Goal: Information Seeking & Learning: Learn about a topic

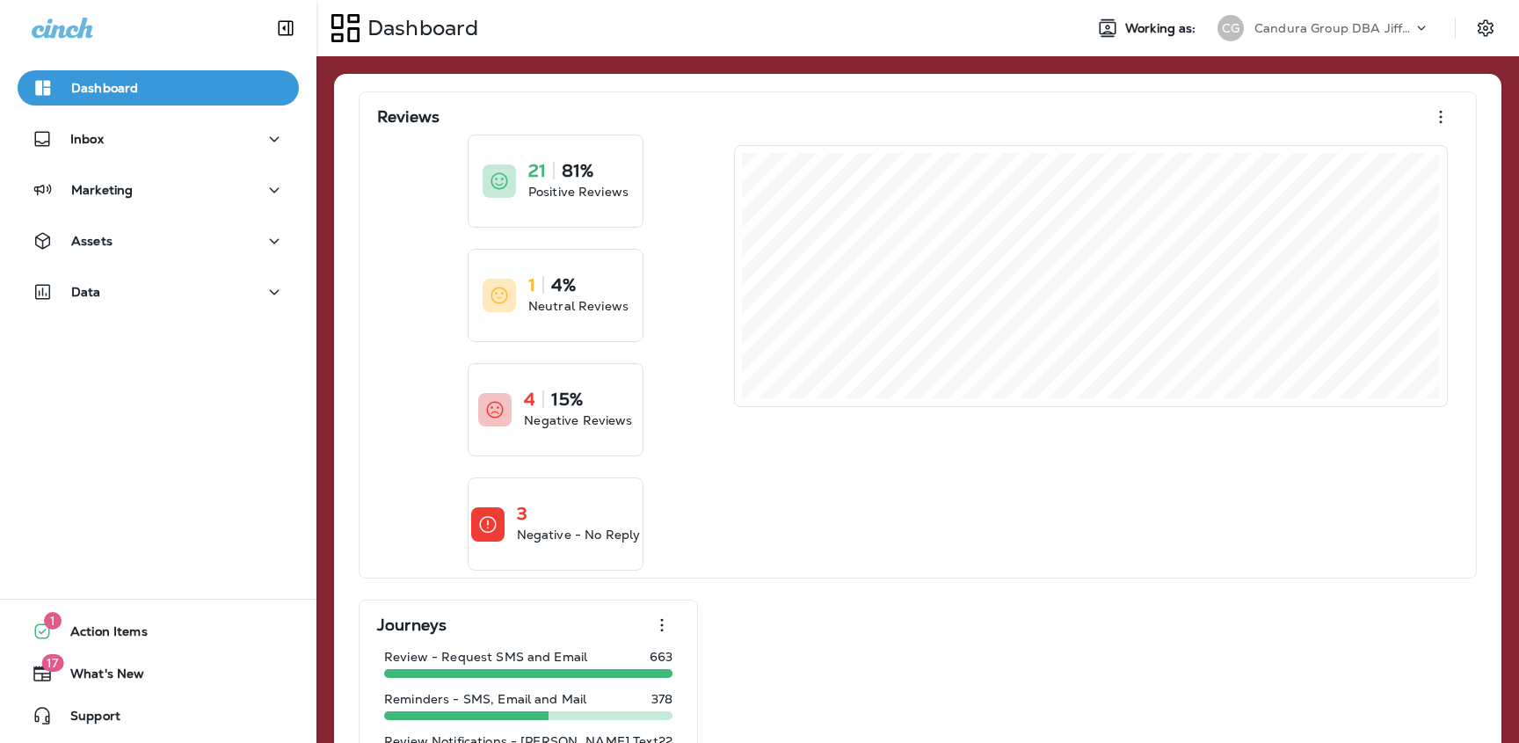
click at [1340, 26] on p "Candura Group DBA Jiffy Lube" at bounding box center [1334, 28] width 158 height 14
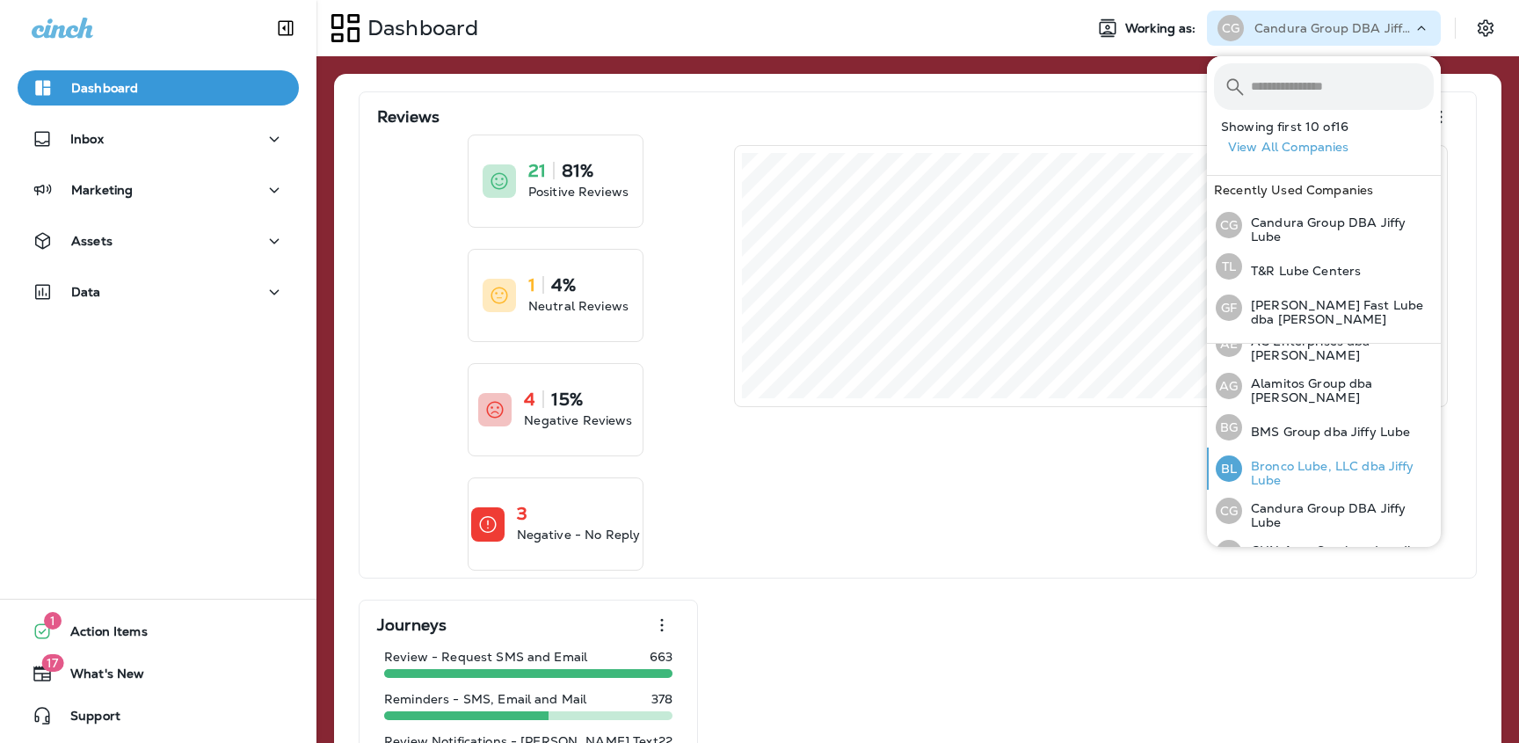
scroll to position [64, 0]
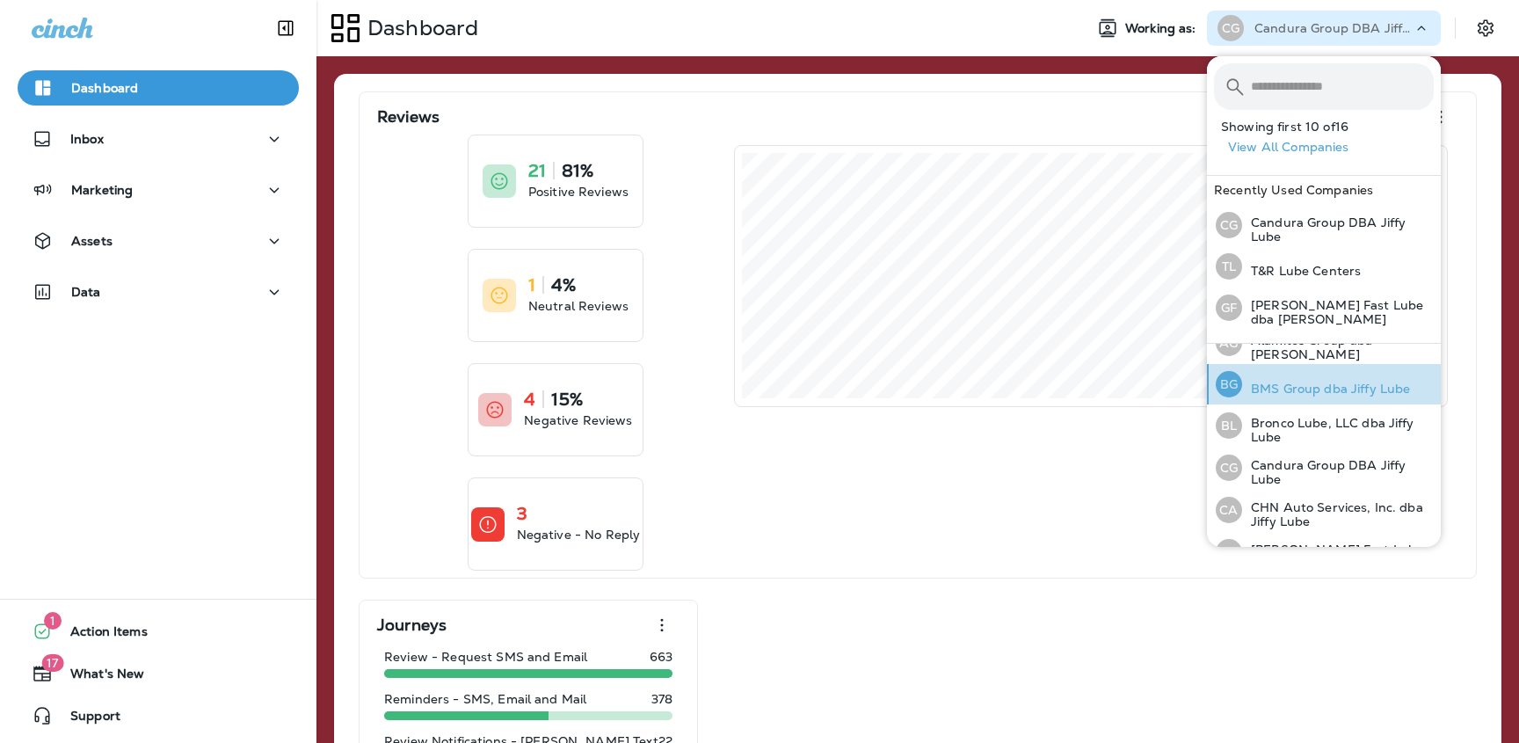
click at [1292, 390] on p "BMS Group dba Jiffy Lube" at bounding box center [1326, 389] width 168 height 14
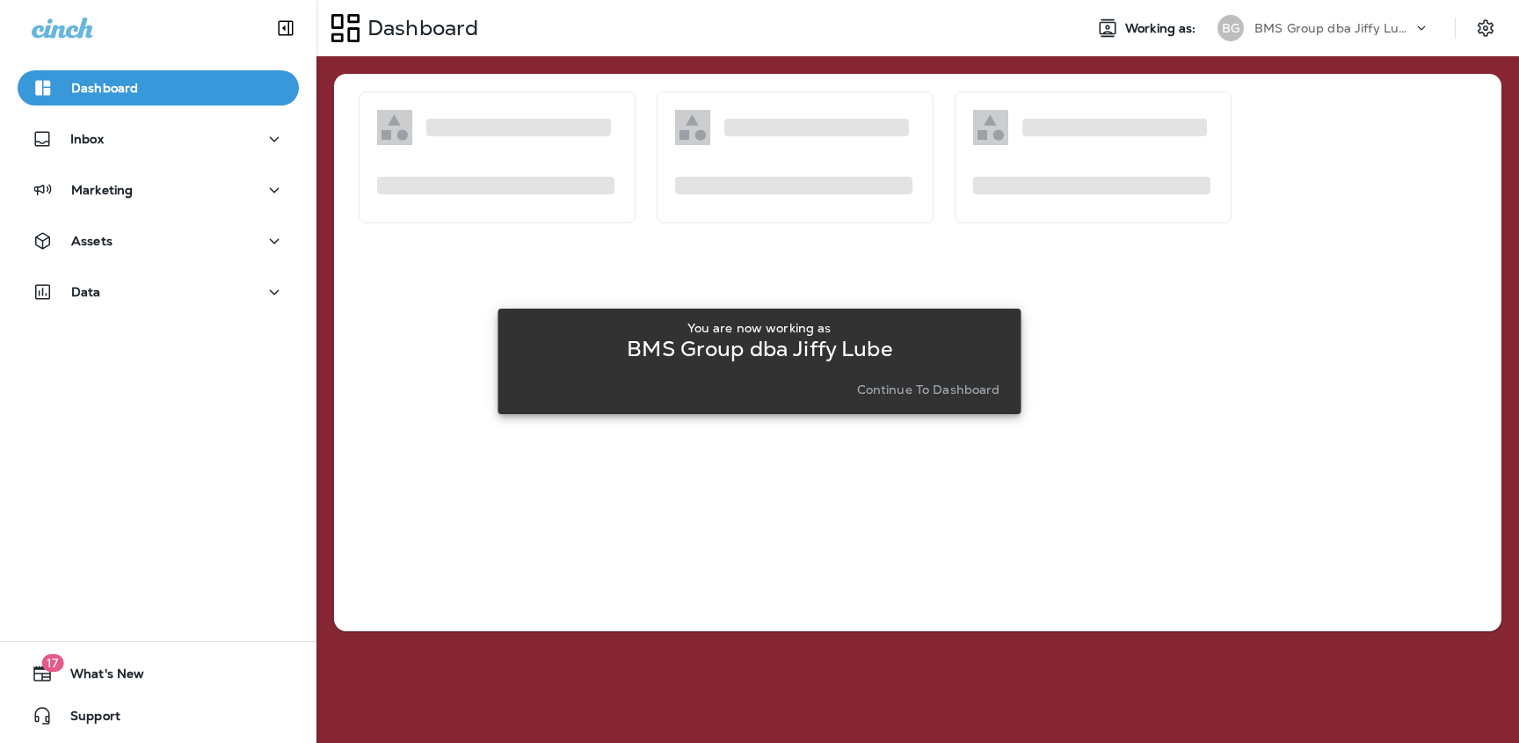
click at [930, 393] on p "Continue to Dashboard" at bounding box center [928, 389] width 143 height 14
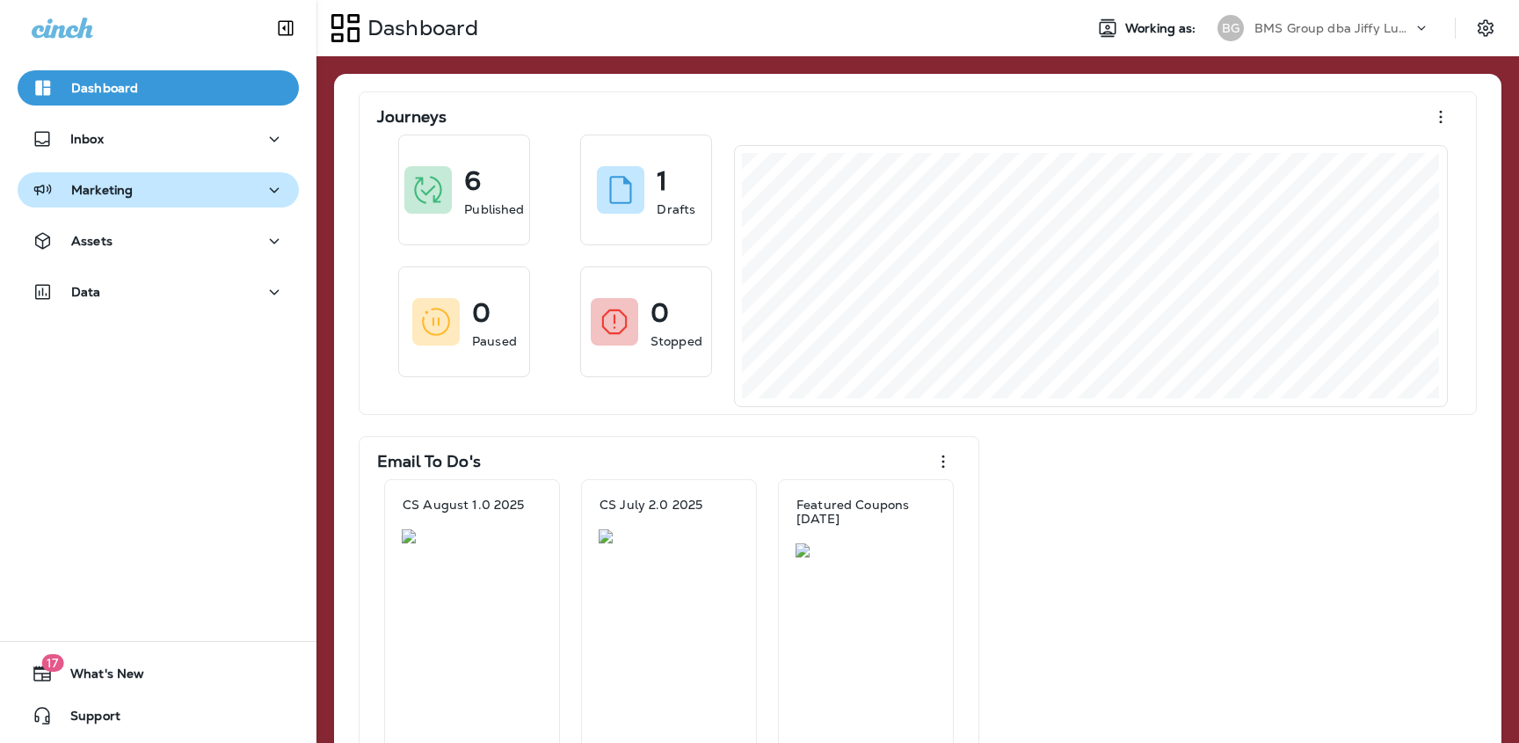
click at [256, 200] on div "Marketing" at bounding box center [158, 190] width 253 height 22
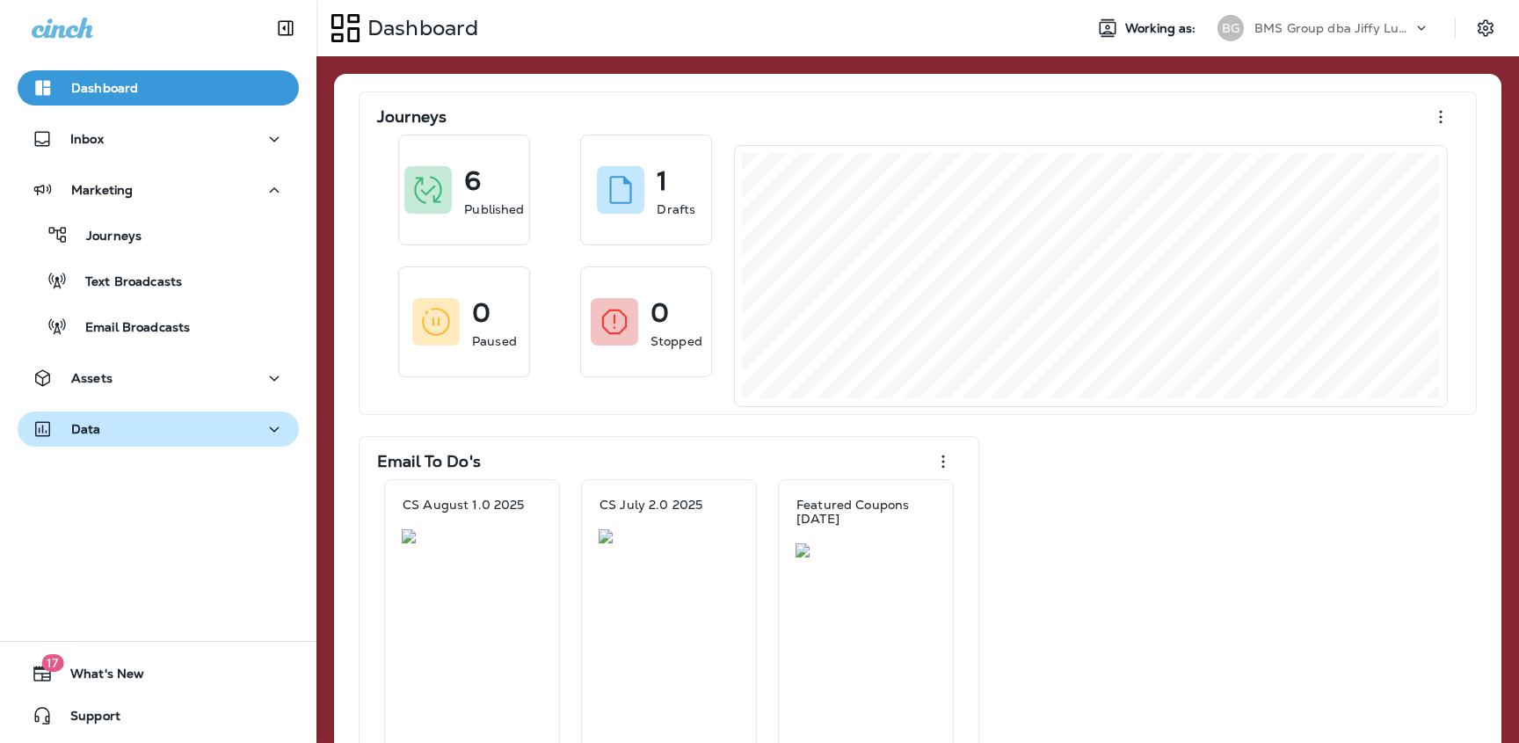
click at [167, 423] on div "Data" at bounding box center [158, 429] width 253 height 22
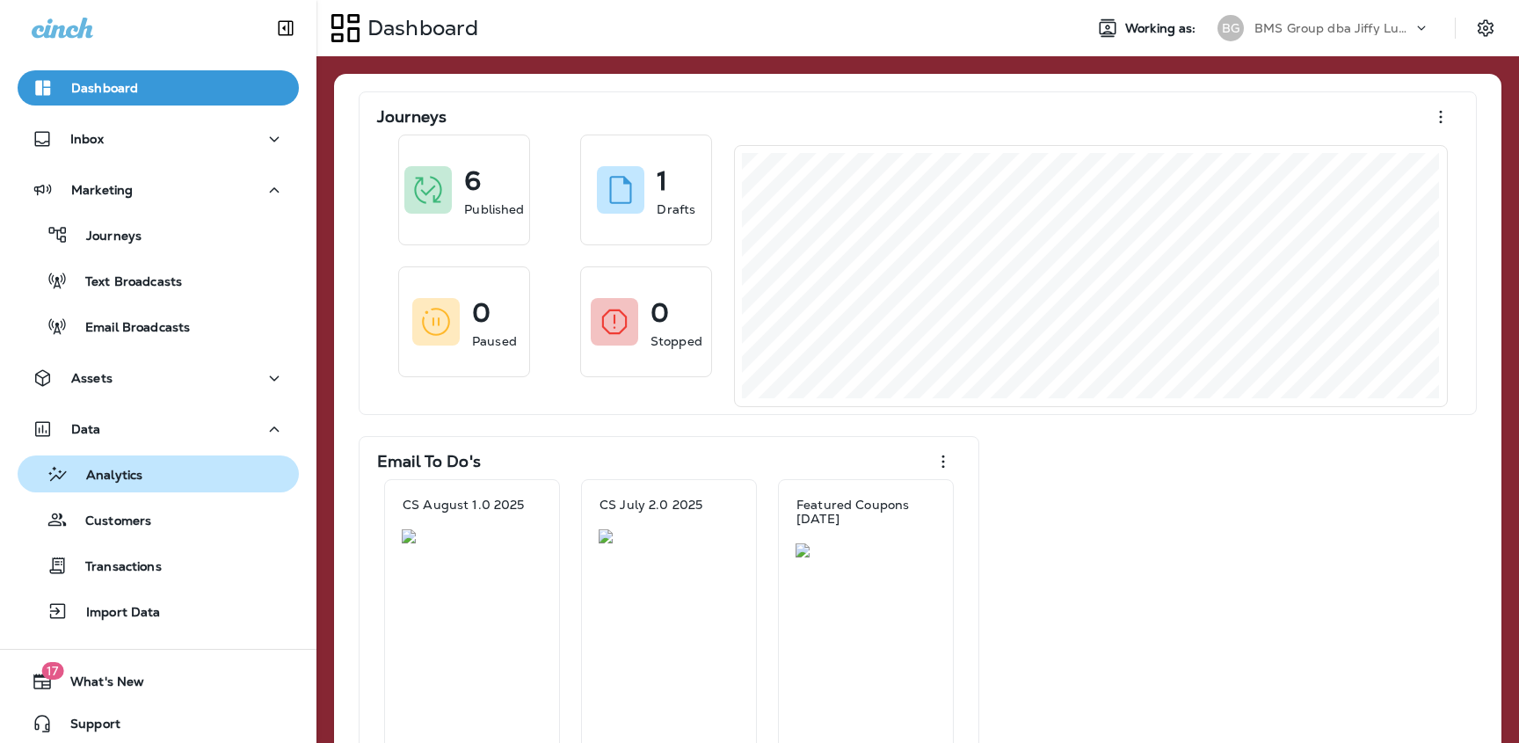
click at [131, 485] on div "Analytics" at bounding box center [84, 474] width 118 height 26
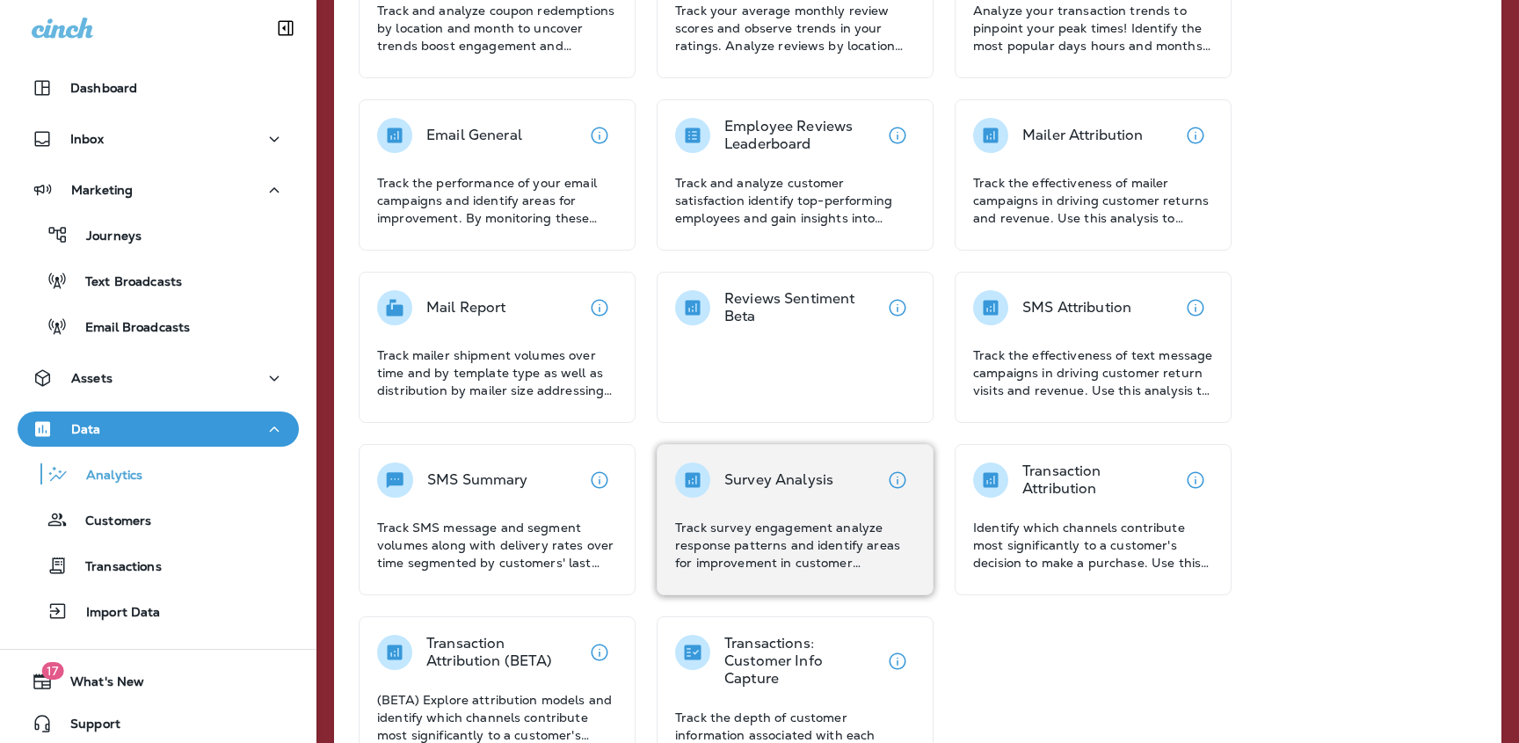
scroll to position [595, 0]
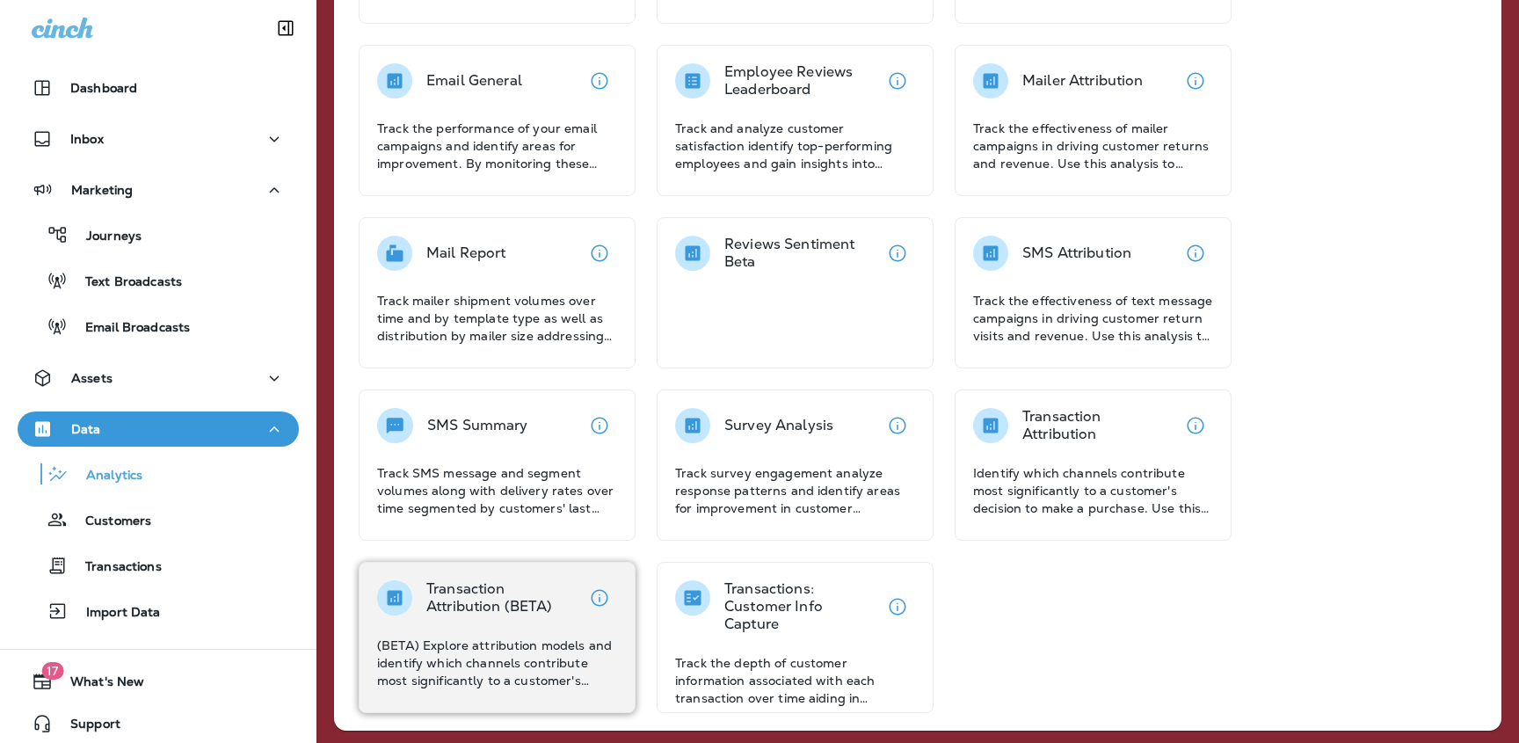
click at [507, 629] on div "Transaction Attribution (BETA) (BETA) Explore attribution models and identify w…" at bounding box center [497, 634] width 240 height 109
